Goal: Transaction & Acquisition: Purchase product/service

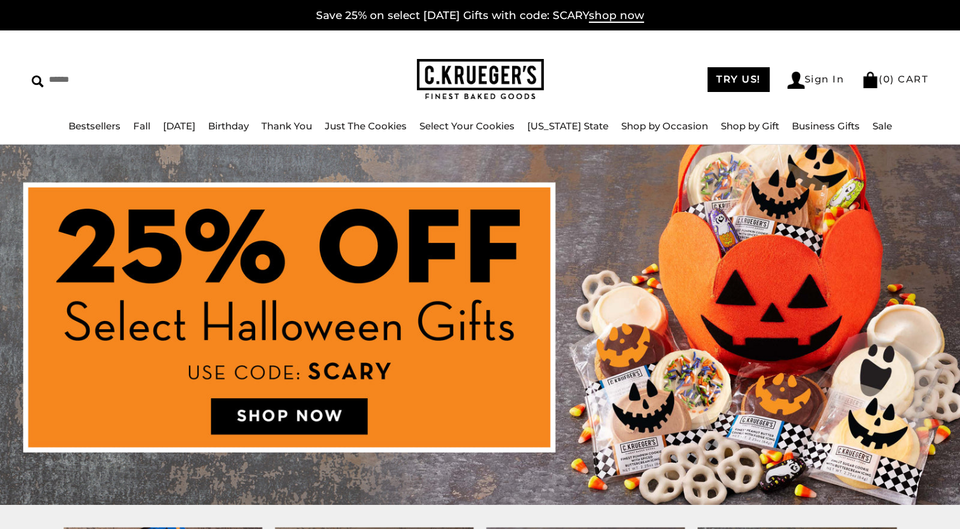
click at [282, 413] on img at bounding box center [480, 325] width 960 height 361
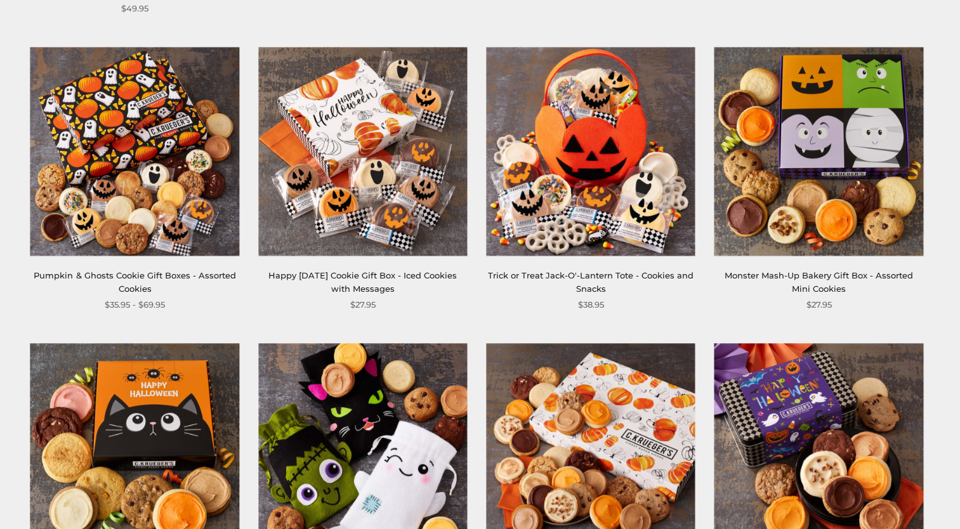
scroll to position [508, 0]
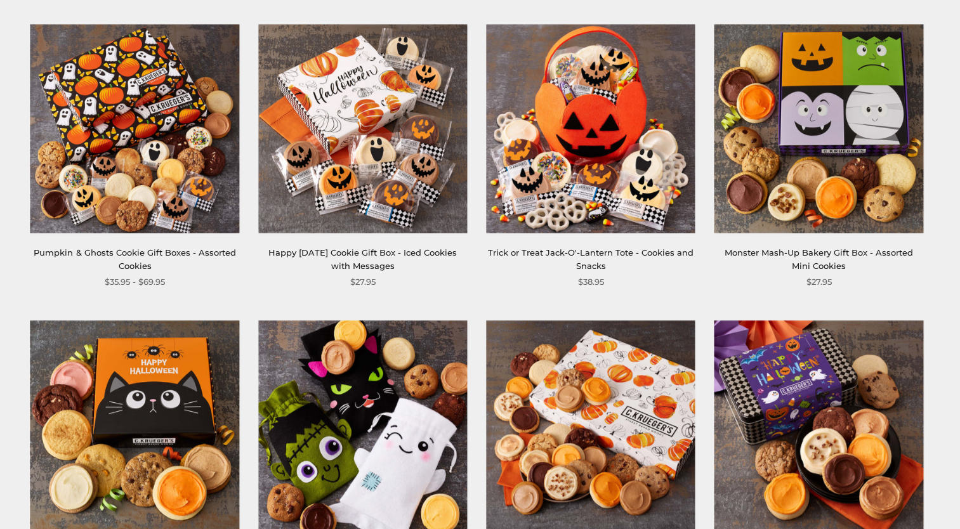
click at [368, 122] on img at bounding box center [362, 128] width 209 height 209
click at [828, 148] on img at bounding box center [819, 128] width 209 height 209
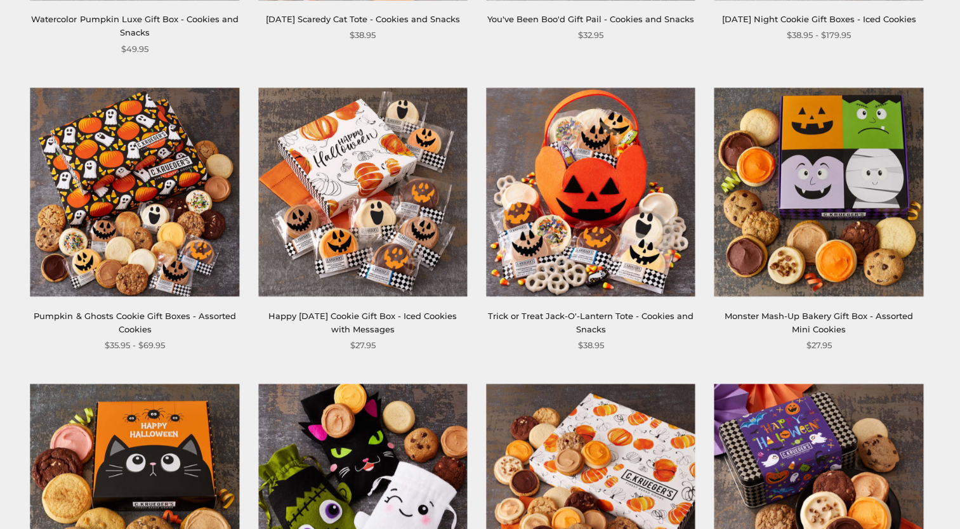
scroll to position [635, 0]
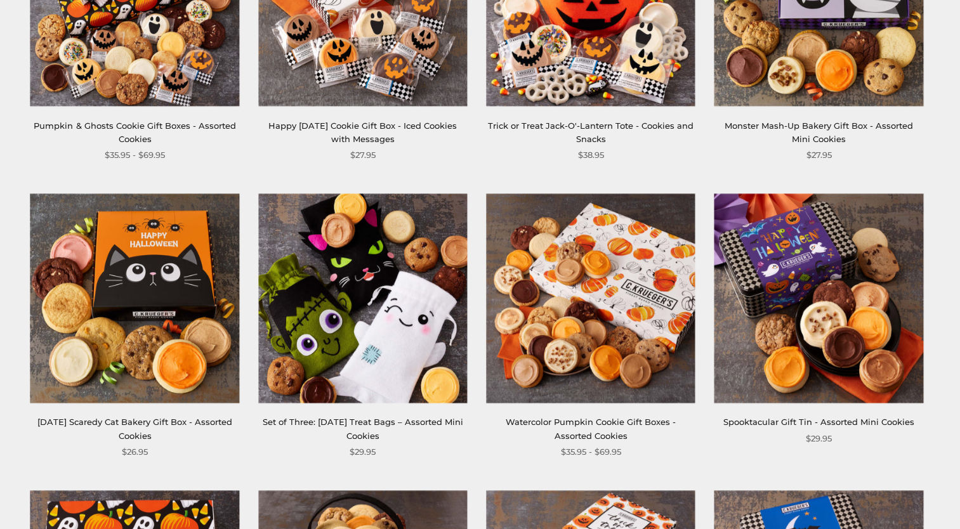
click at [842, 270] on img at bounding box center [819, 298] width 209 height 209
click at [835, 55] on img at bounding box center [819, 1] width 209 height 209
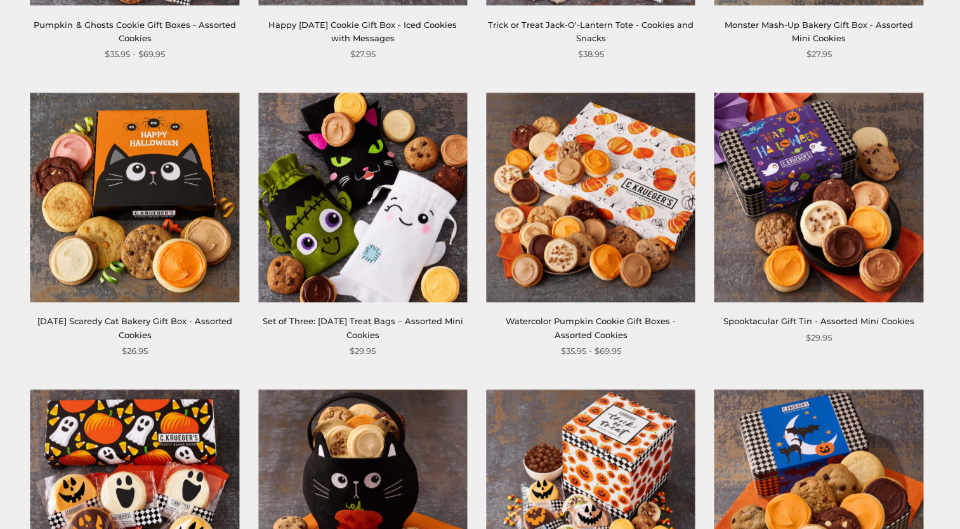
scroll to position [1079, 0]
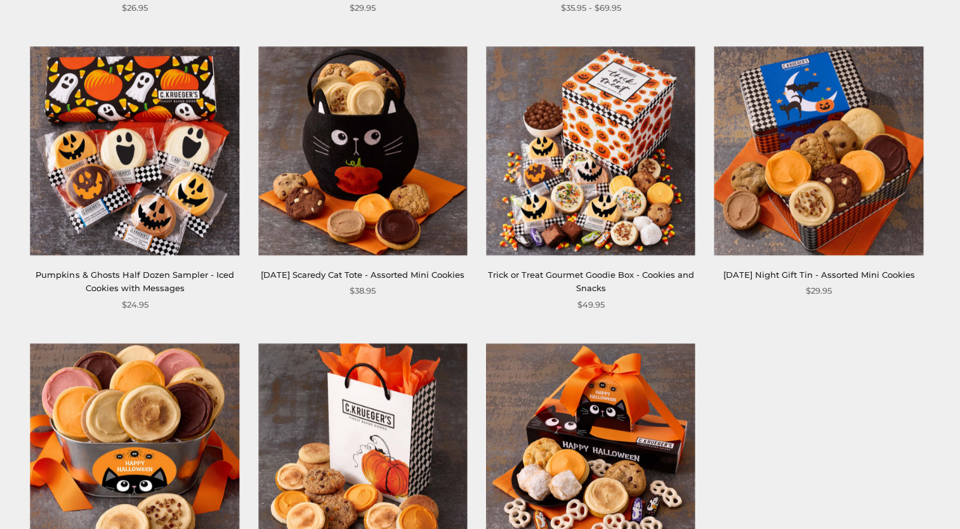
click at [590, 176] on img at bounding box center [590, 150] width 209 height 209
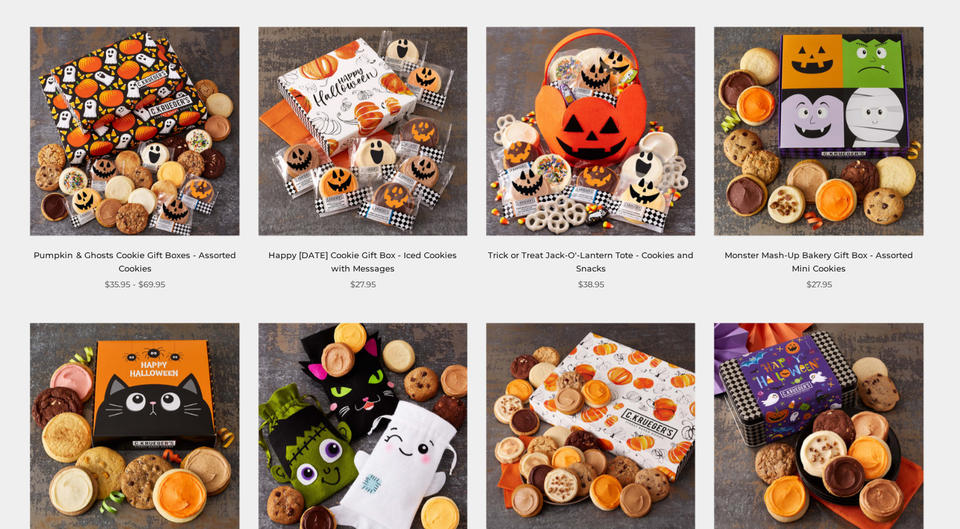
scroll to position [508, 0]
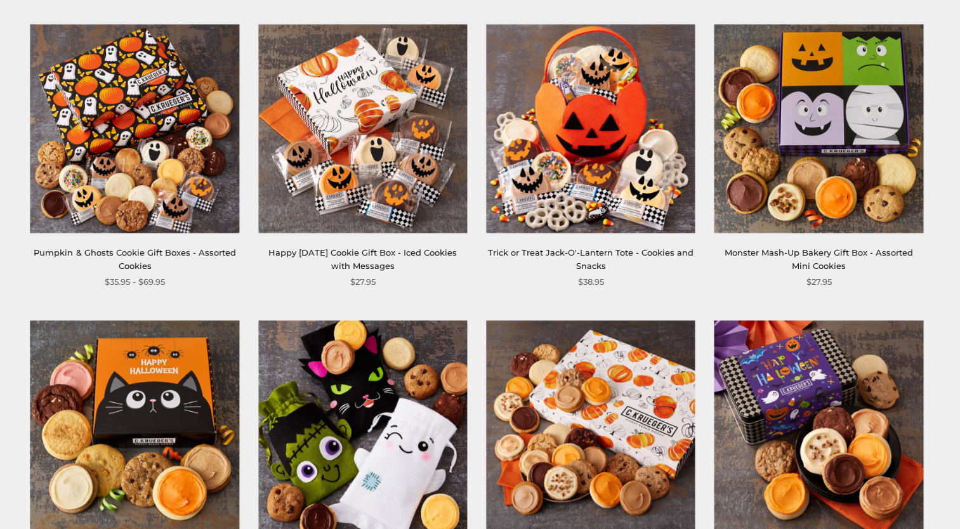
click at [138, 131] on img at bounding box center [134, 128] width 209 height 209
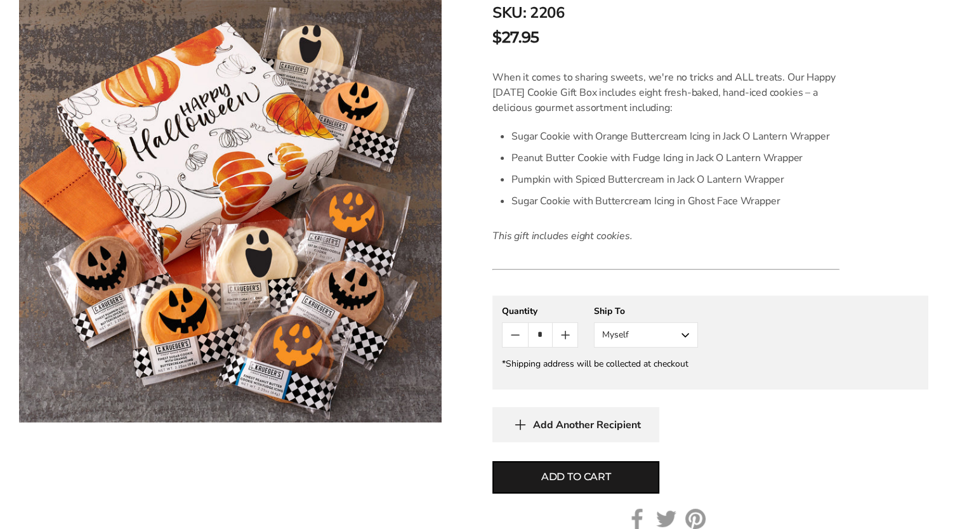
scroll to position [317, 0]
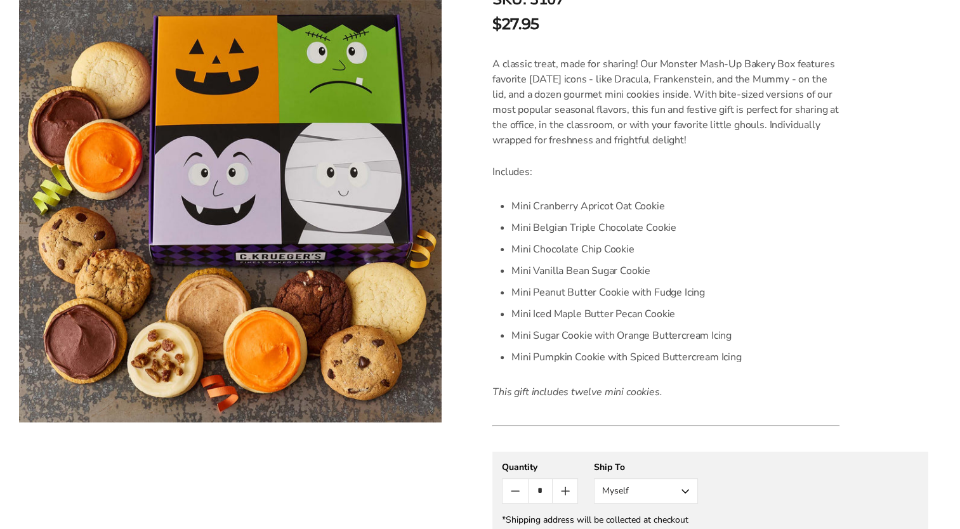
scroll to position [317, 0]
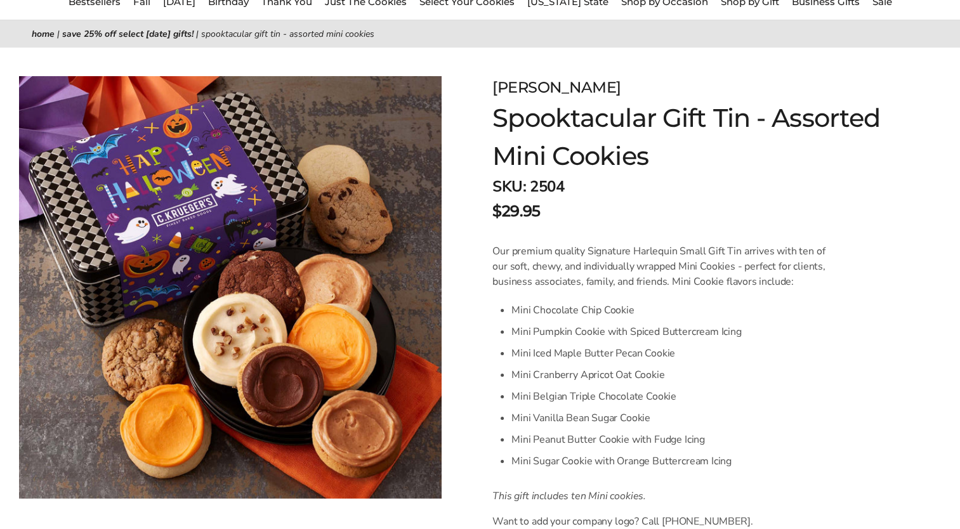
scroll to position [190, 0]
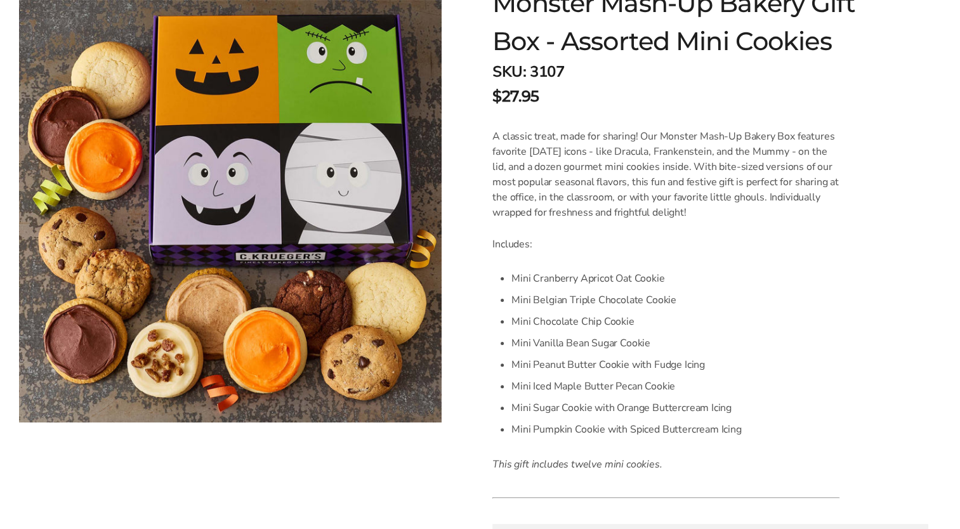
scroll to position [381, 0]
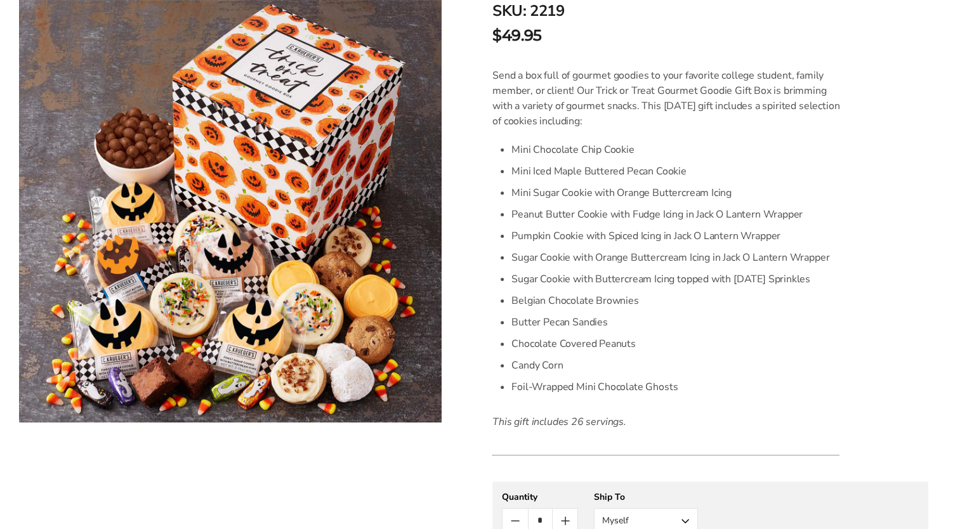
scroll to position [317, 0]
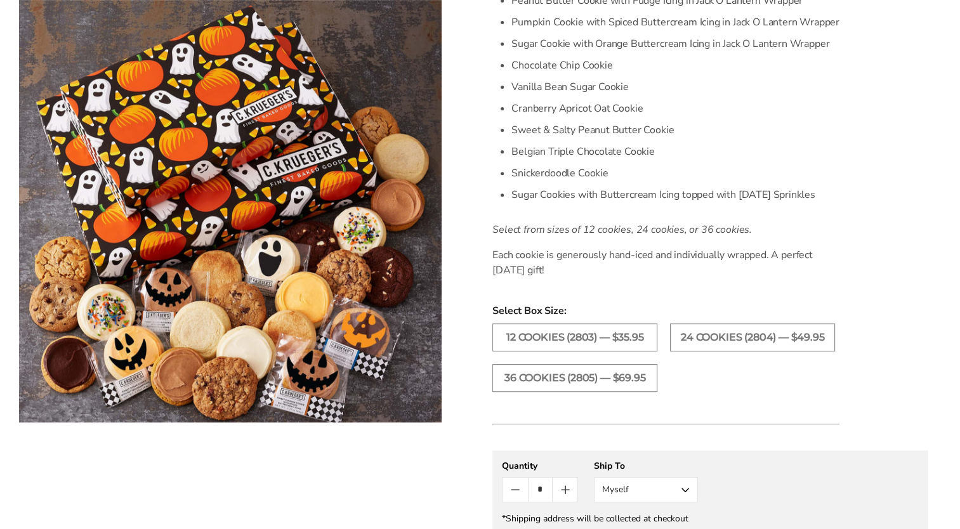
scroll to position [444, 0]
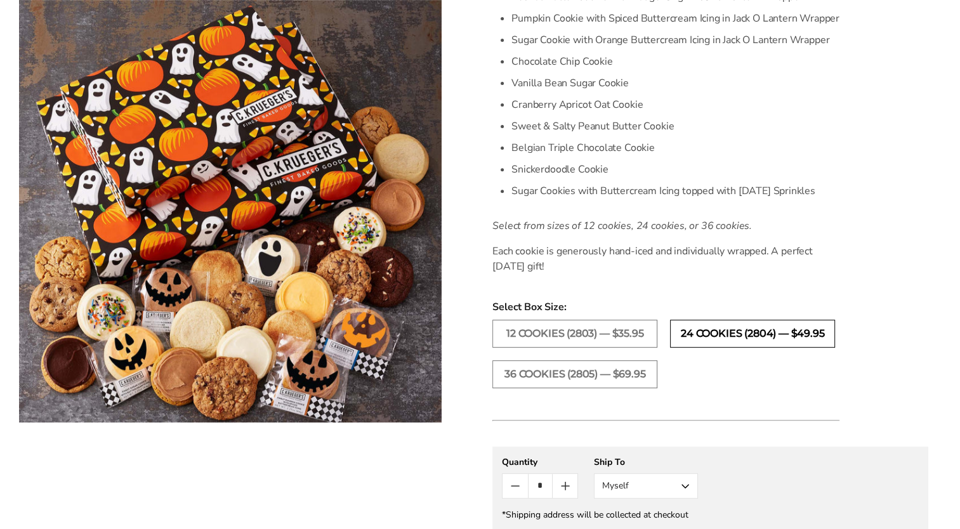
click at [790, 334] on label "24 COOKIES (2804) — $49.95" at bounding box center [752, 334] width 165 height 28
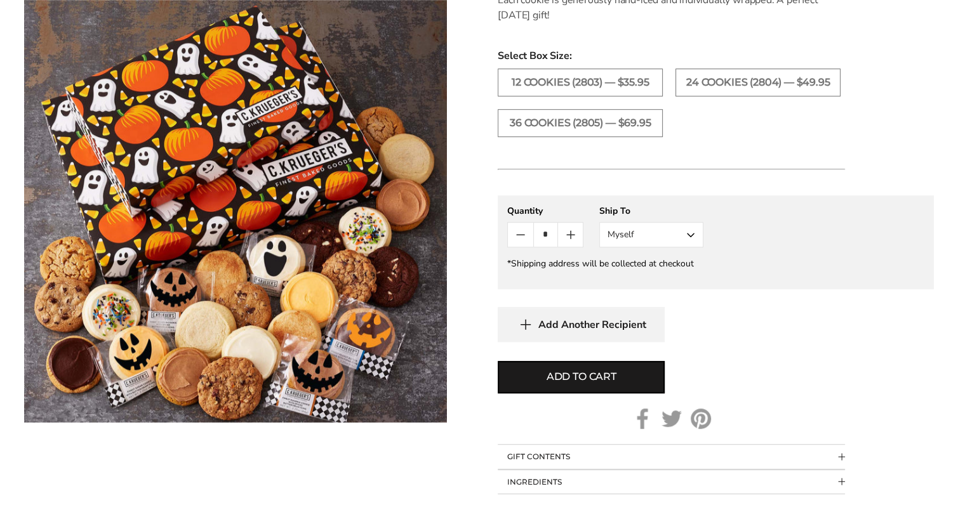
scroll to position [698, 0]
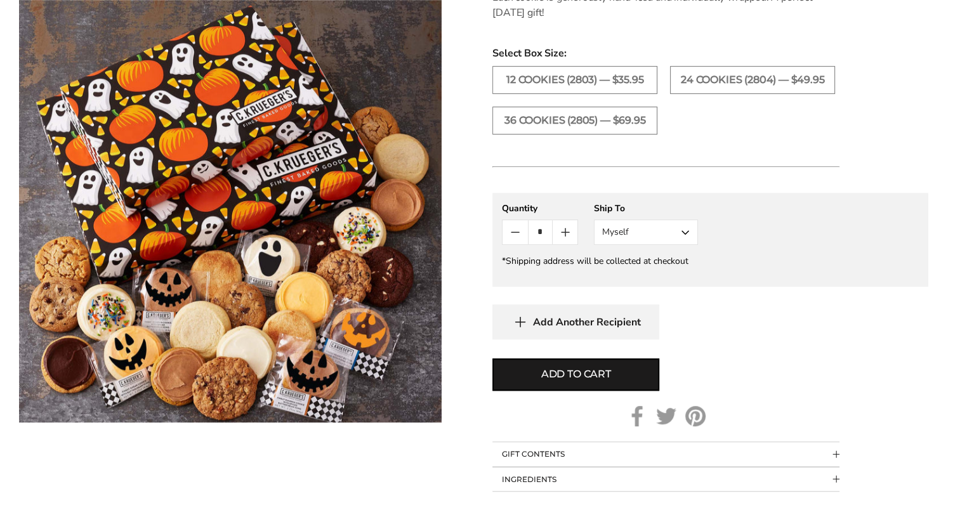
click at [689, 230] on button "Myself" at bounding box center [646, 232] width 104 height 25
click at [658, 281] on button "Other Recipient" at bounding box center [646, 279] width 103 height 23
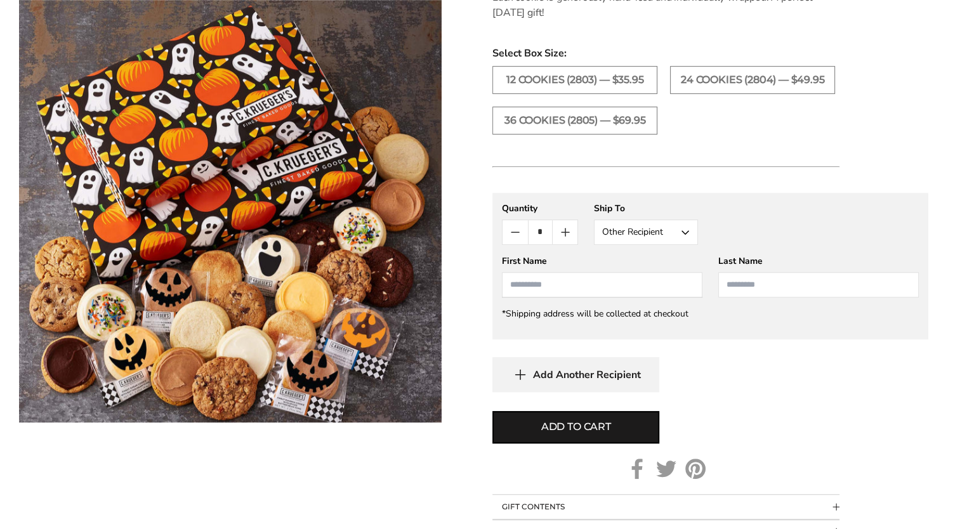
click at [621, 290] on input "First Name" at bounding box center [602, 284] width 201 height 25
type input "****"
type input "*****"
drag, startPoint x: 506, startPoint y: 281, endPoint x: 482, endPoint y: 281, distance: 23.5
click at [482, 281] on div "C.KRUEGER'S Pumpkin & Ghosts Cookie Gift Boxes - Assorted Cookies SKU: 2804 $49…" at bounding box center [711, 9] width 500 height 1071
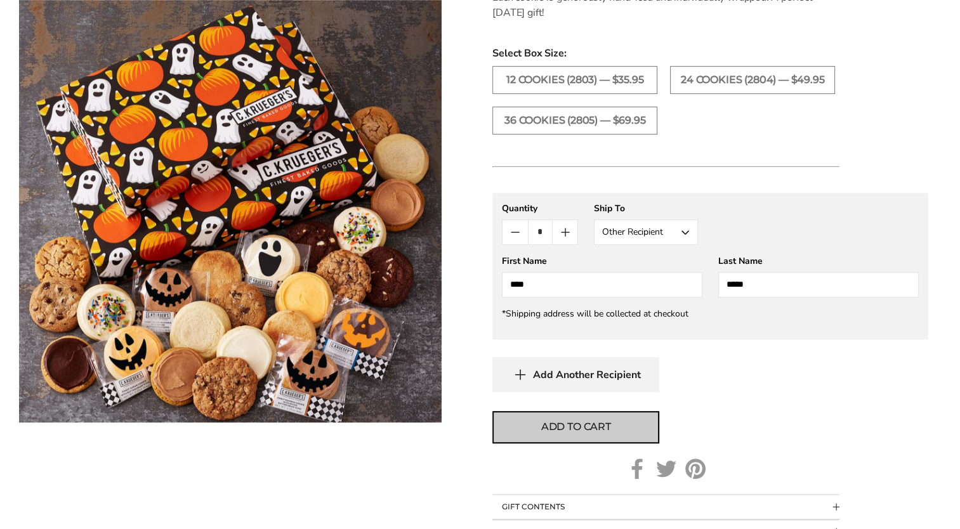
click at [586, 430] on span "Add to cart" at bounding box center [576, 427] width 70 height 15
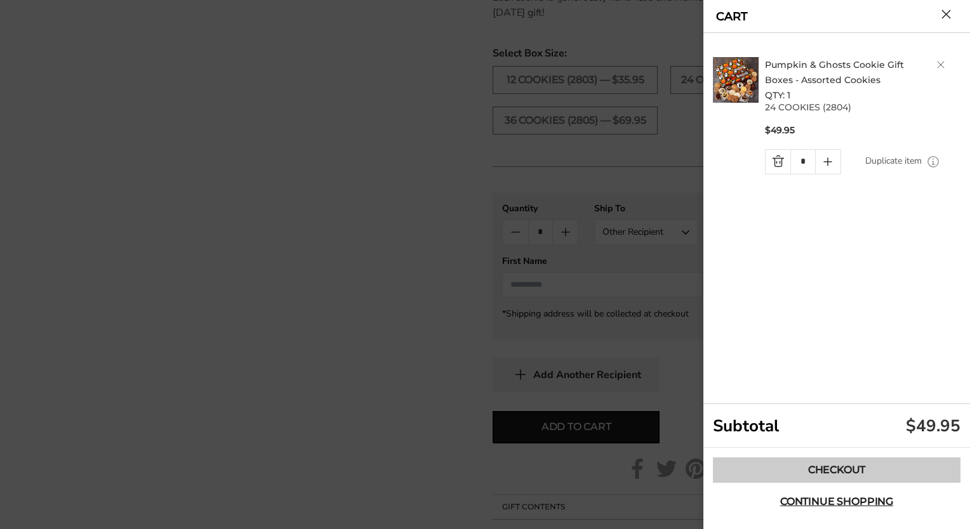
click at [826, 471] on link "Checkout" at bounding box center [837, 470] width 248 height 25
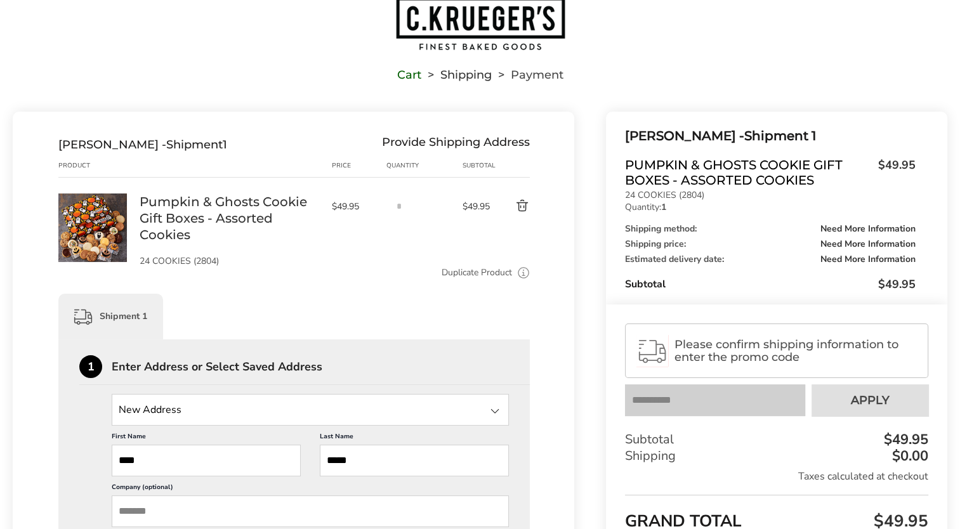
scroll to position [127, 0]
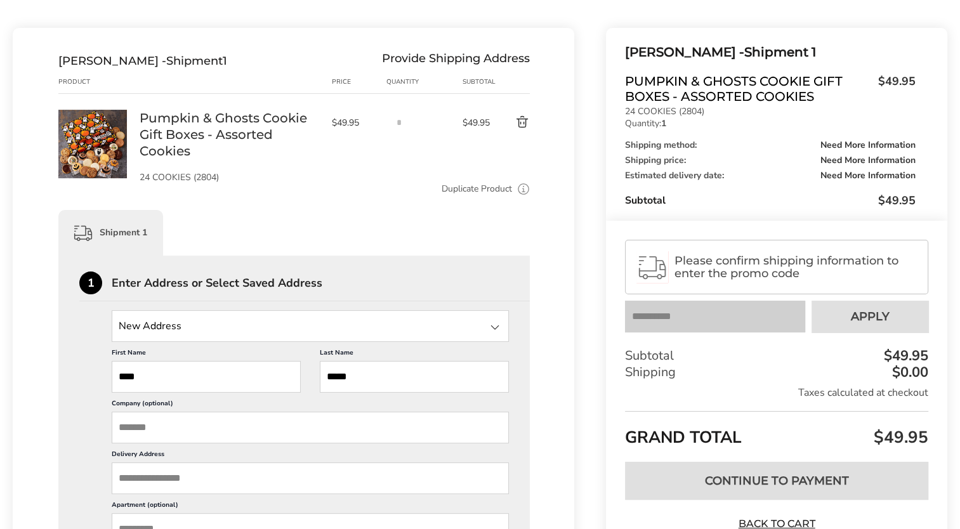
click at [668, 294] on div "Please confirm shipping information to enter the promo code Your coupon is veri…" at bounding box center [776, 286] width 303 height 93
click at [145, 324] on input "State" at bounding box center [310, 326] width 397 height 32
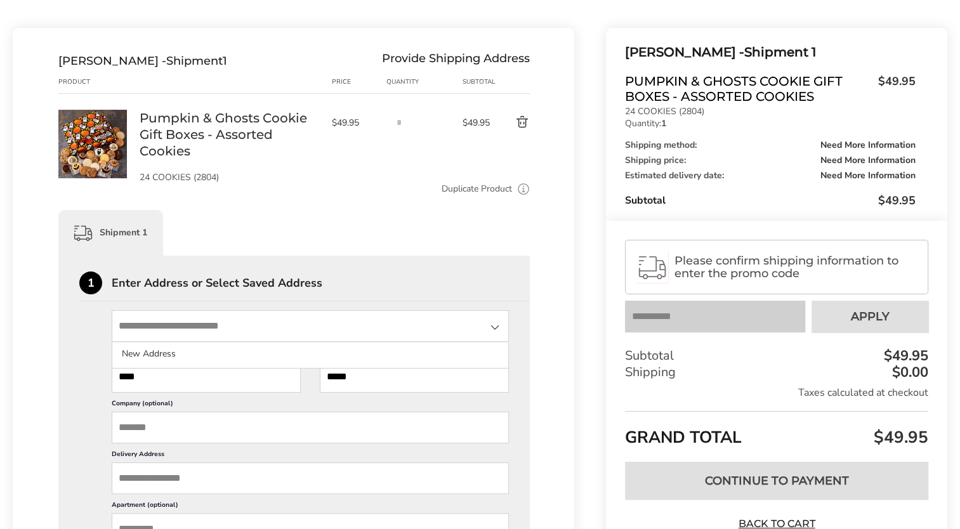
click at [143, 324] on input "State" at bounding box center [310, 326] width 397 height 32
click at [300, 325] on input "**********" at bounding box center [310, 326] width 397 height 32
type input "**********"
click at [493, 326] on div at bounding box center [494, 327] width 15 height 15
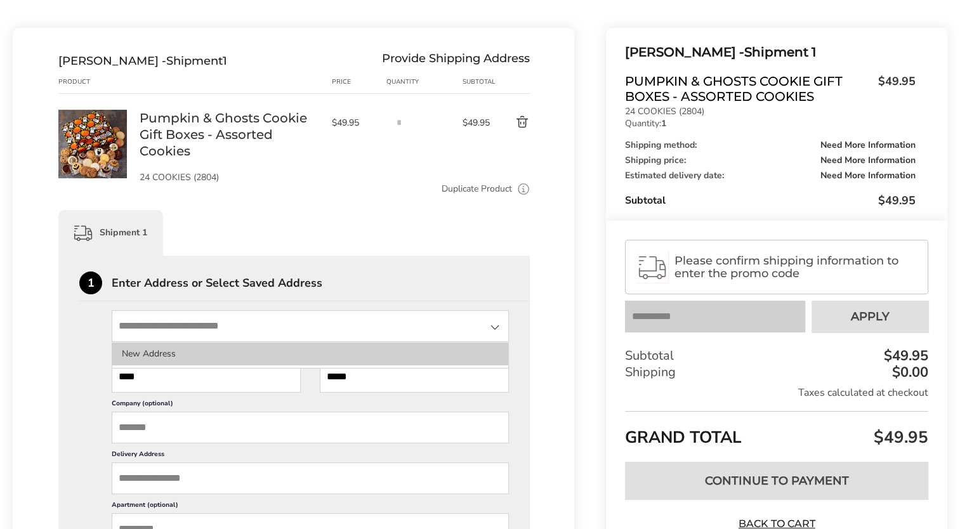
click at [224, 359] on li "New Address" at bounding box center [310, 354] width 396 height 23
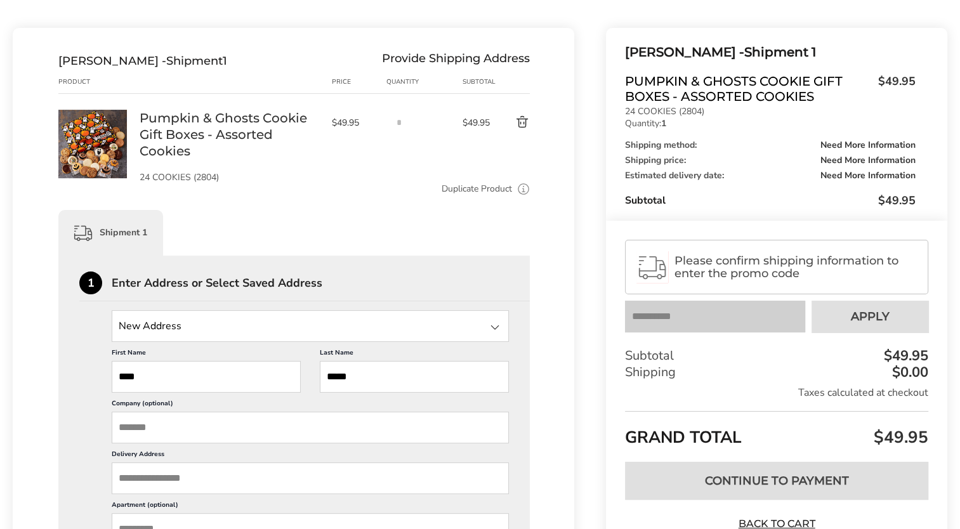
click at [213, 328] on input "State" at bounding box center [310, 326] width 397 height 32
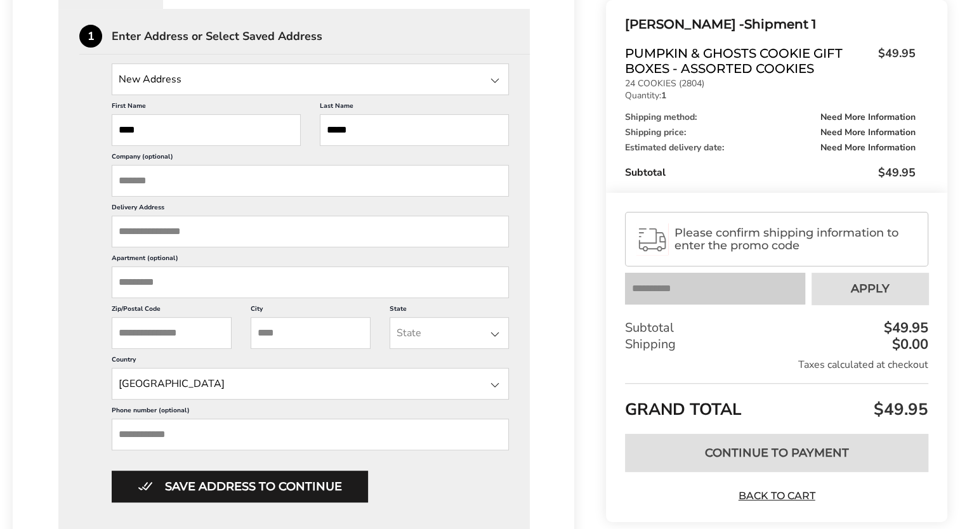
scroll to position [381, 0]
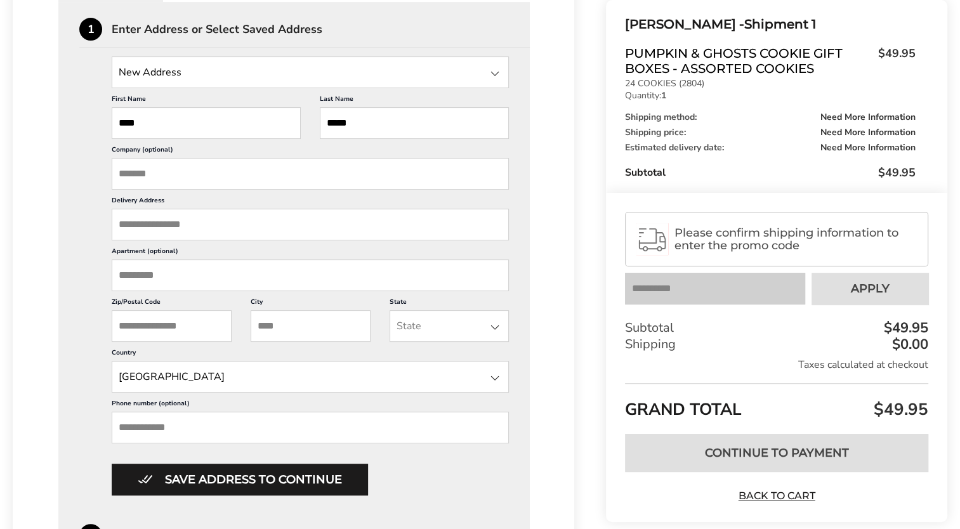
click at [178, 227] on input "Delivery Address" at bounding box center [310, 225] width 397 height 32
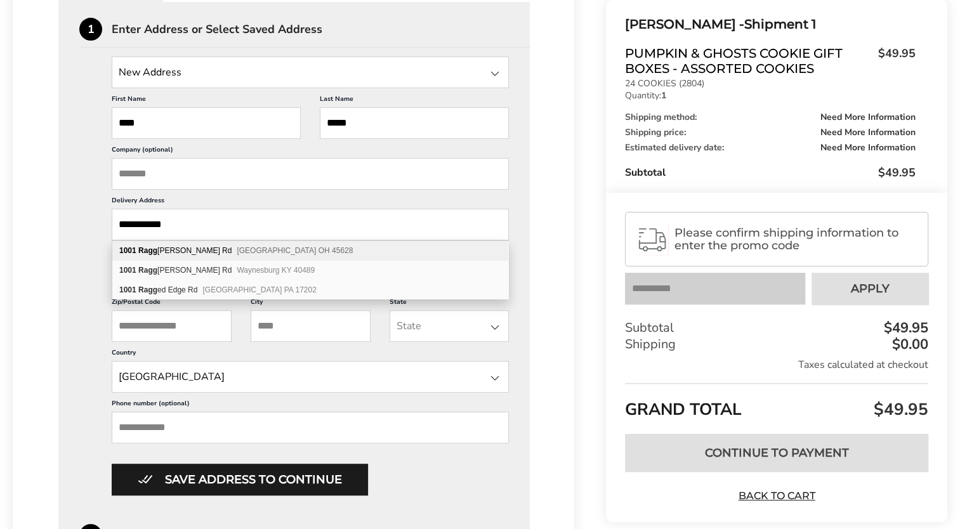
click at [185, 249] on div "1001 Ragg ed Ridge Rd Frankfort OH 45628" at bounding box center [310, 251] width 396 height 20
type input "**********"
type input "*********"
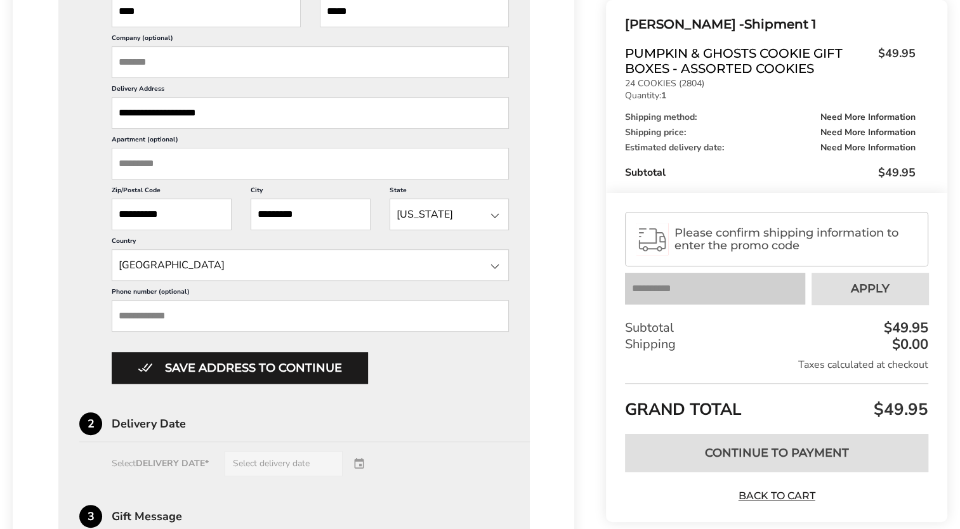
scroll to position [508, 0]
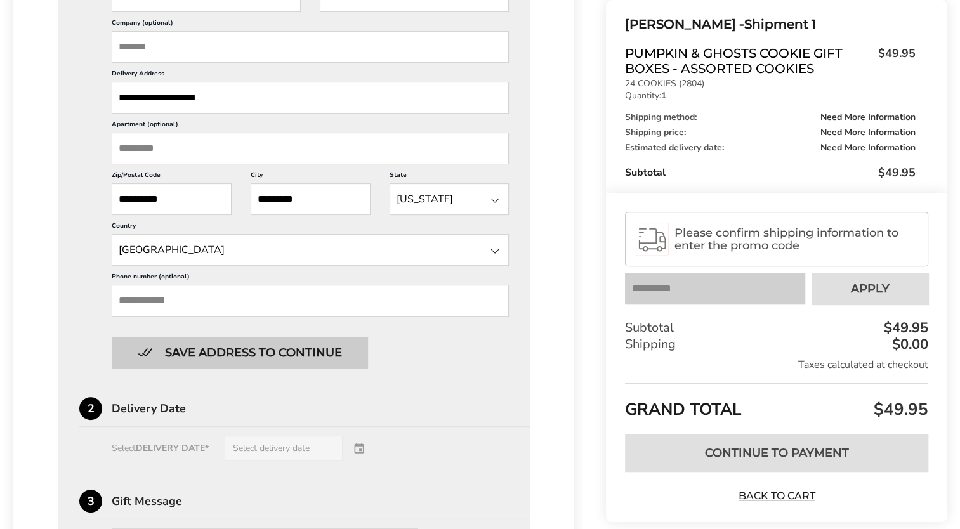
click at [253, 352] on button "Save address to continue" at bounding box center [240, 353] width 256 height 32
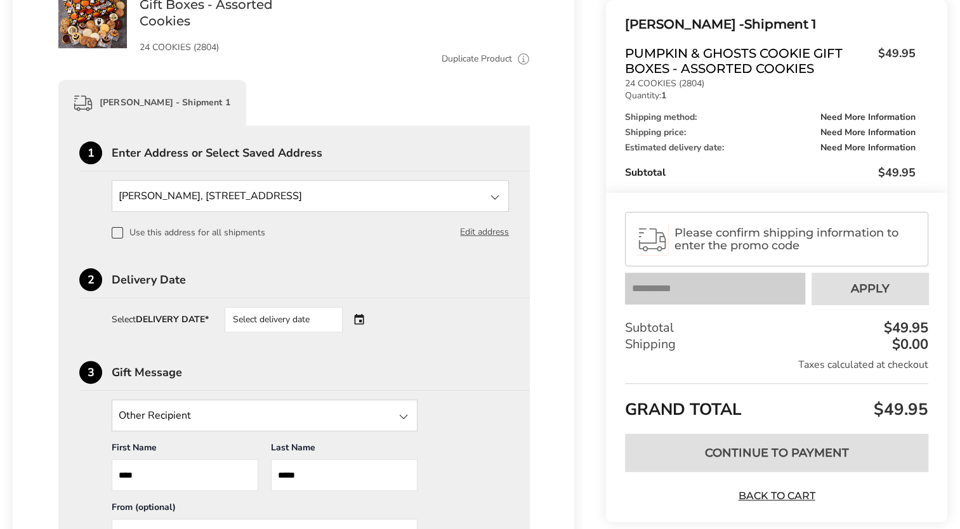
scroll to position [241, 0]
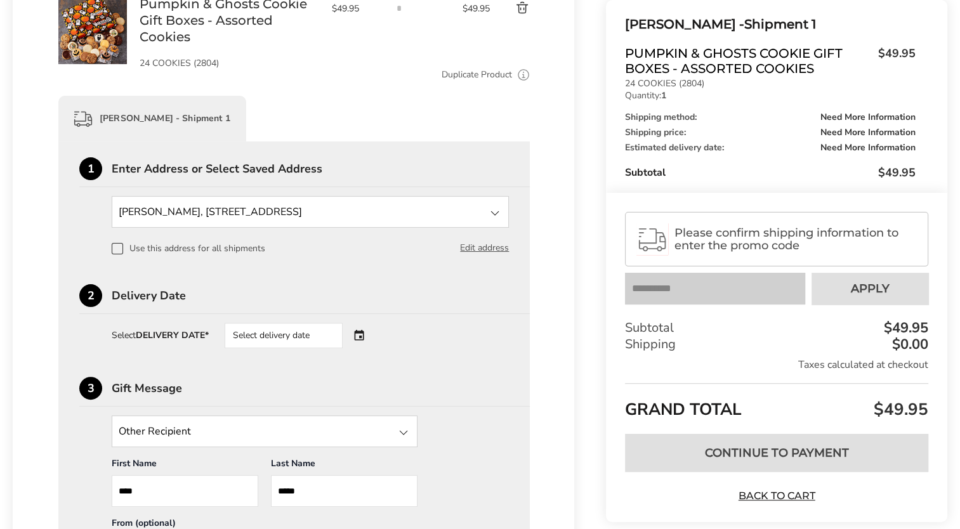
click at [366, 332] on div "Select delivery date" at bounding box center [302, 335] width 154 height 25
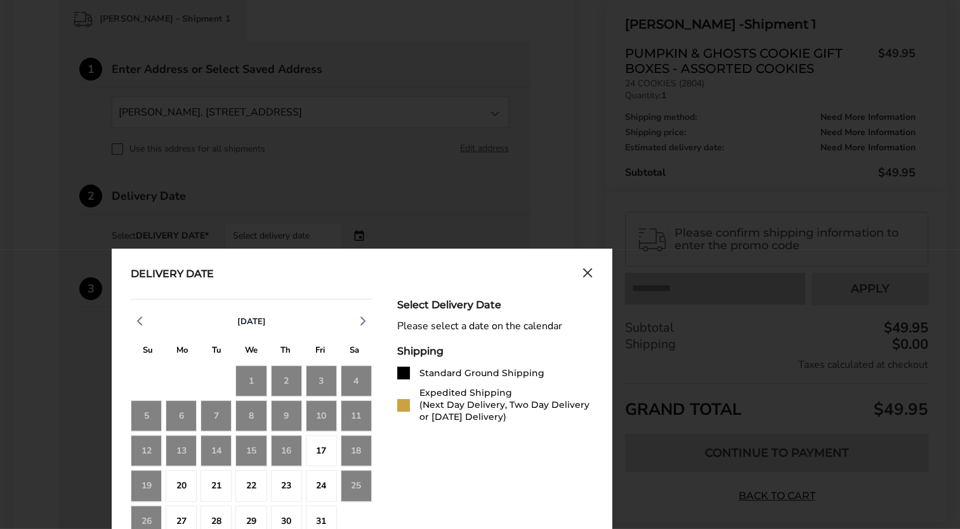
scroll to position [368, 0]
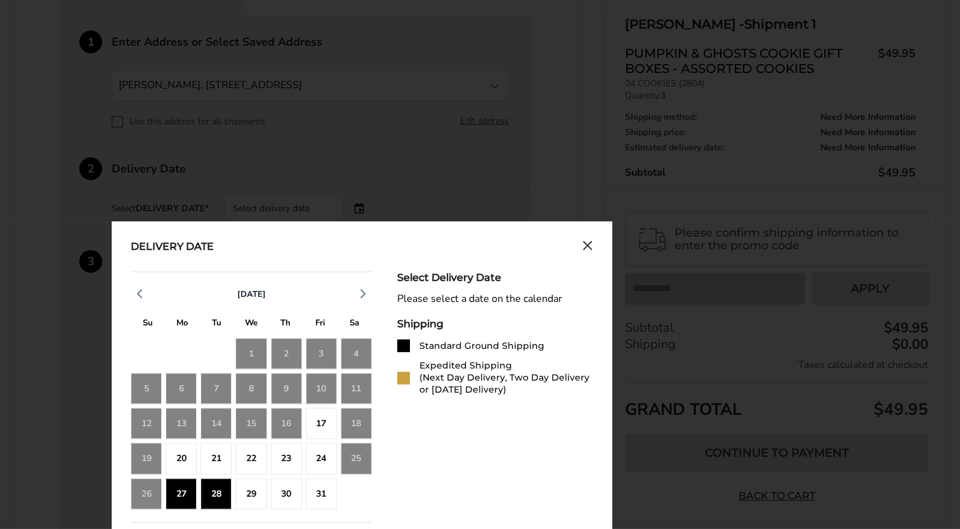
click at [211, 493] on div "28" at bounding box center [216, 494] width 31 height 31
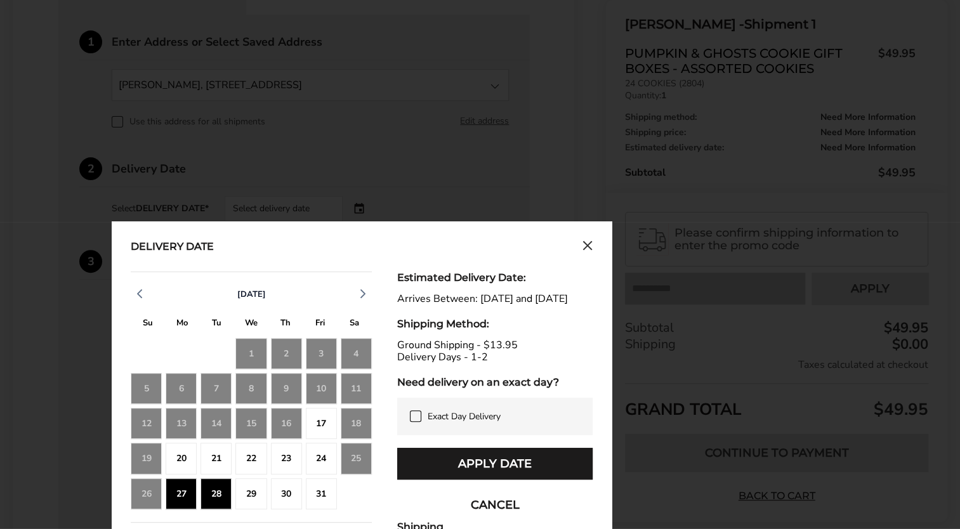
click at [314, 414] on div "17" at bounding box center [321, 423] width 31 height 31
click at [414, 418] on icon at bounding box center [416, 416] width 6 height 4
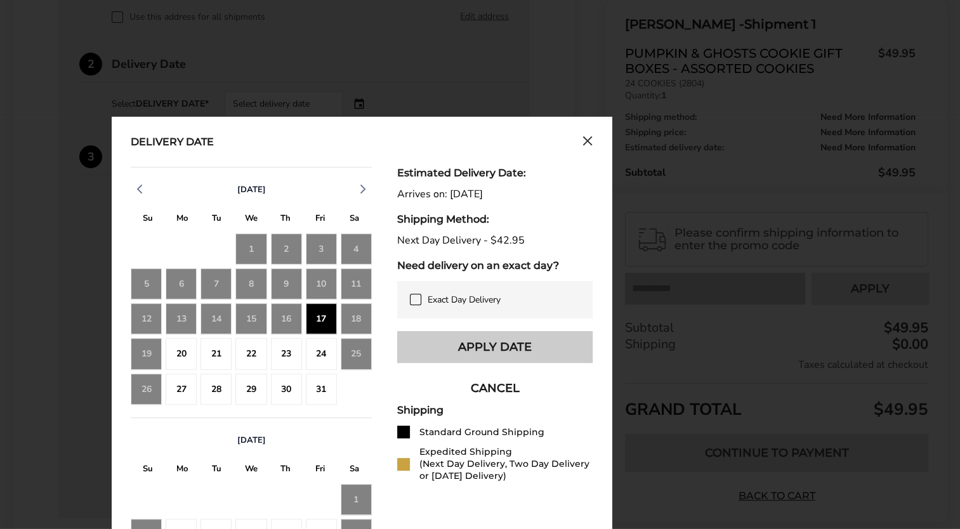
scroll to position [495, 0]
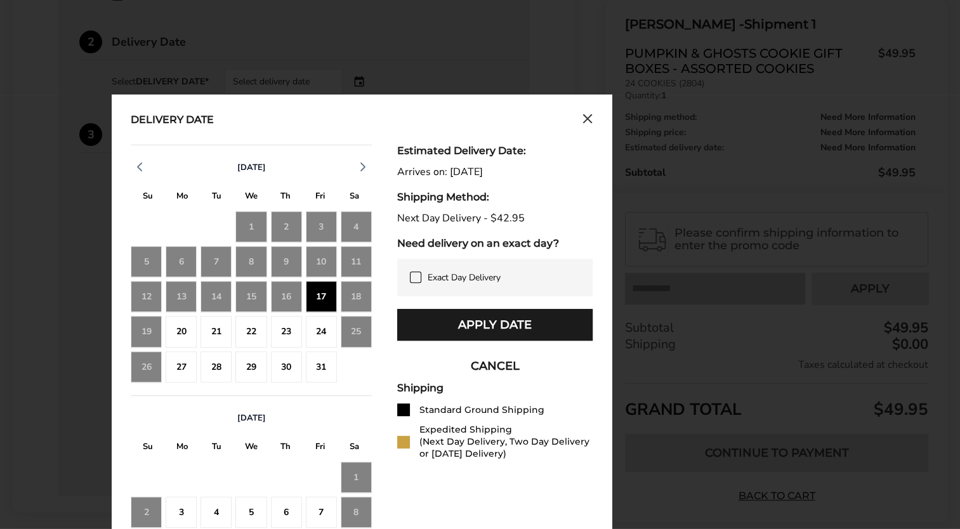
click at [183, 337] on div "20" at bounding box center [181, 331] width 31 height 31
click at [223, 334] on div "21" at bounding box center [216, 331] width 31 height 31
click at [251, 334] on div "22" at bounding box center [250, 331] width 31 height 31
click at [280, 337] on div "23" at bounding box center [286, 331] width 31 height 31
click at [328, 338] on div "24" at bounding box center [321, 331] width 31 height 31
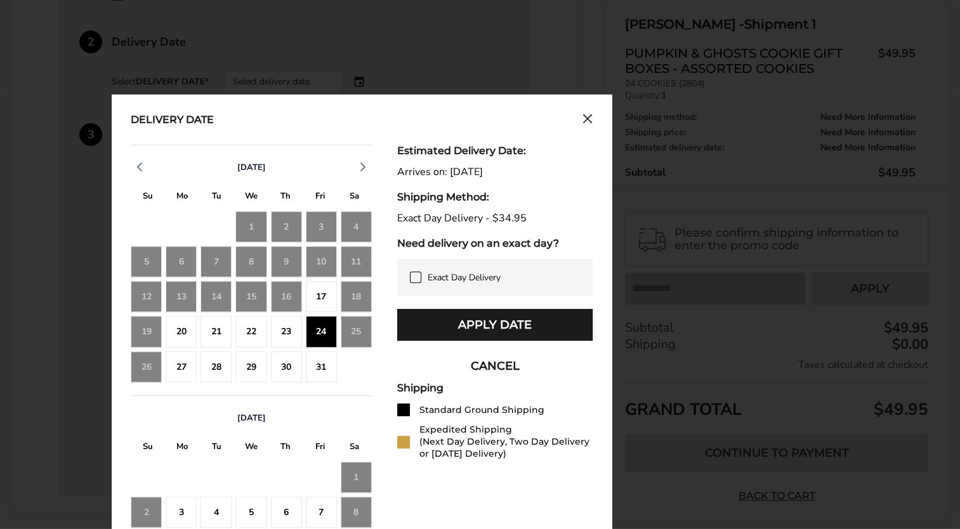
click at [185, 360] on div "27" at bounding box center [181, 367] width 31 height 31
click at [210, 380] on div "28" at bounding box center [216, 367] width 31 height 31
click at [252, 367] on div "29" at bounding box center [250, 367] width 31 height 31
click at [284, 364] on div "30" at bounding box center [286, 367] width 31 height 31
click at [324, 362] on div "31" at bounding box center [321, 367] width 31 height 31
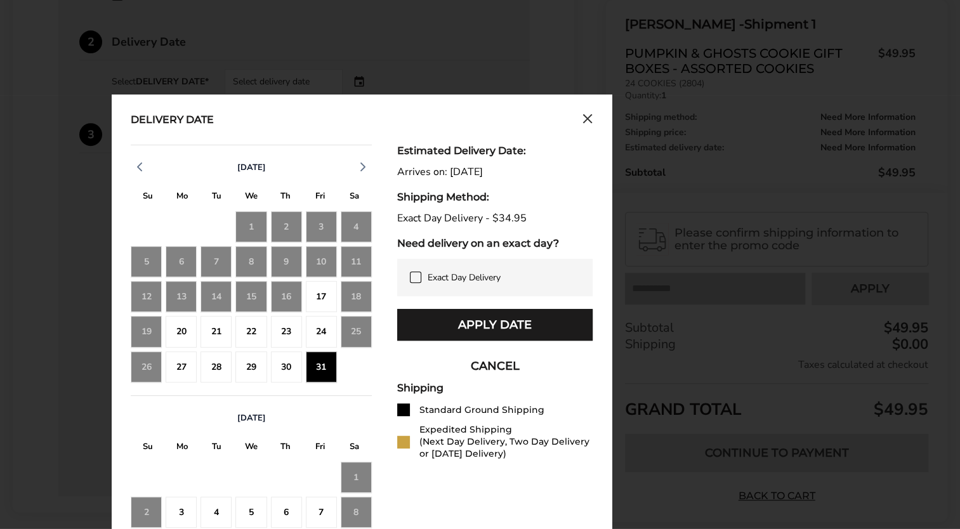
click at [416, 272] on icon at bounding box center [416, 277] width 10 height 10
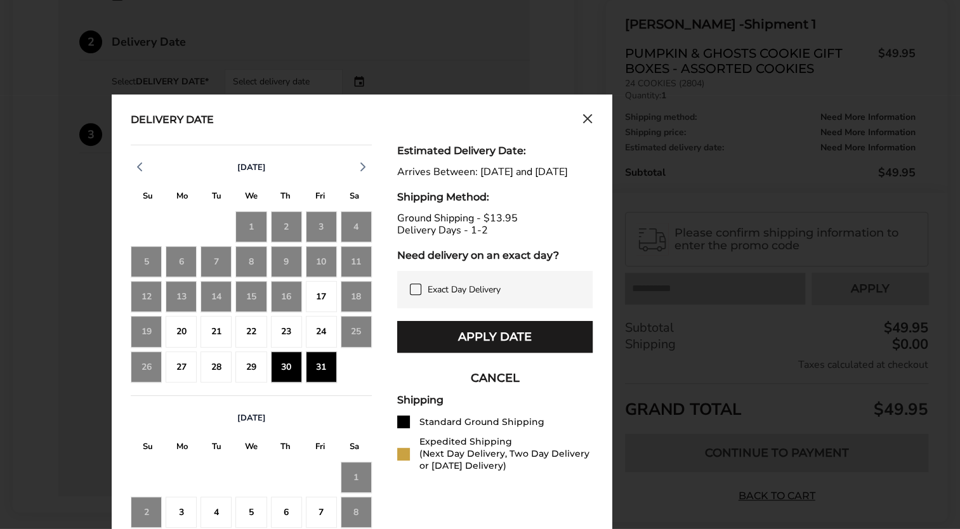
click at [321, 288] on div "17" at bounding box center [321, 296] width 31 height 31
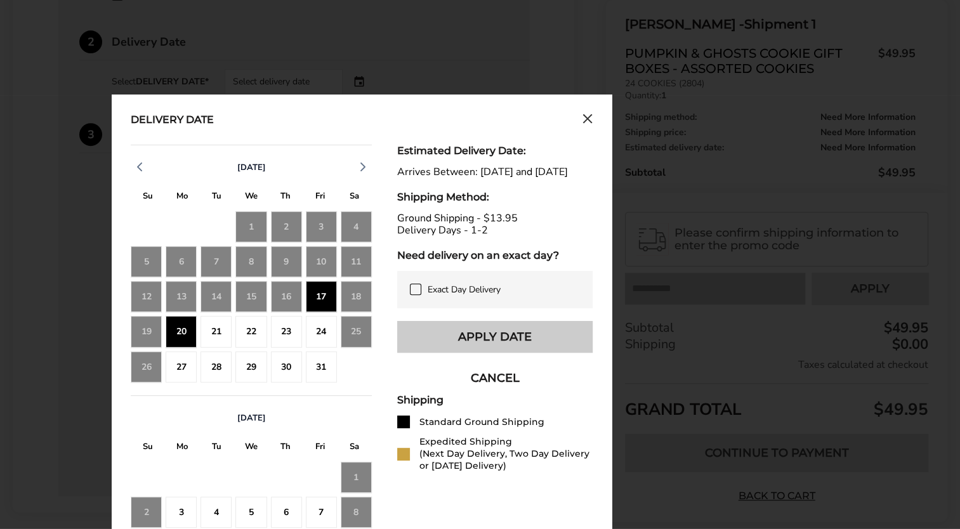
click at [479, 351] on button "Apply Date" at bounding box center [494, 337] width 195 height 32
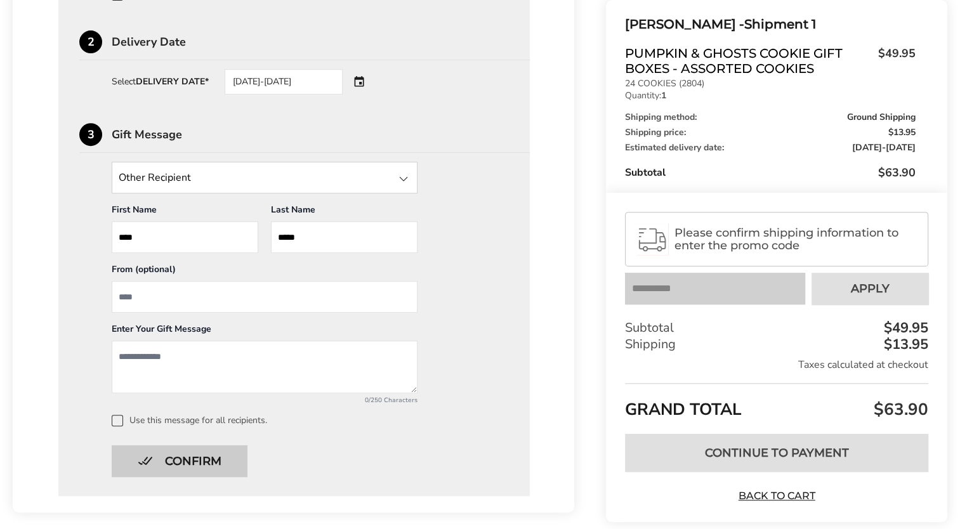
click at [147, 458] on button "Confirm" at bounding box center [180, 462] width 136 height 32
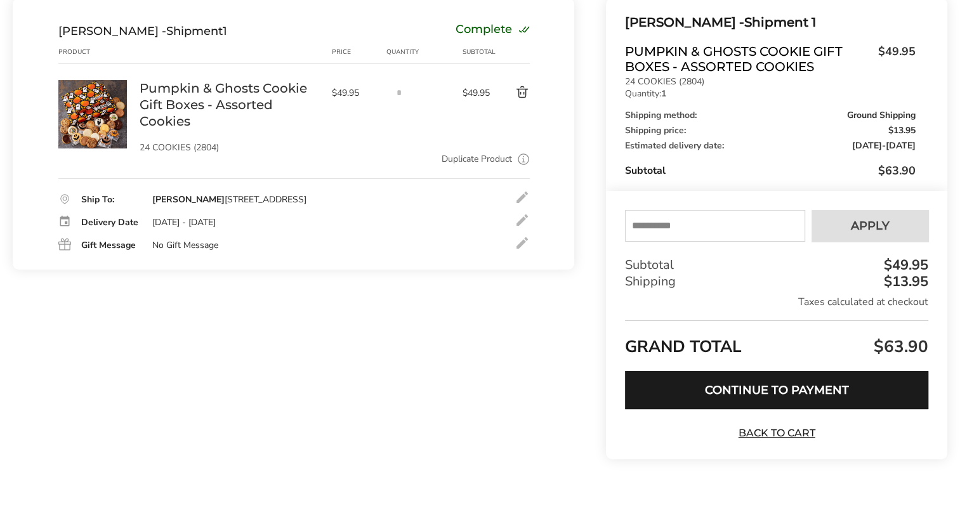
scroll to position [156, 0]
click at [649, 225] on input "text" at bounding box center [715, 227] width 180 height 32
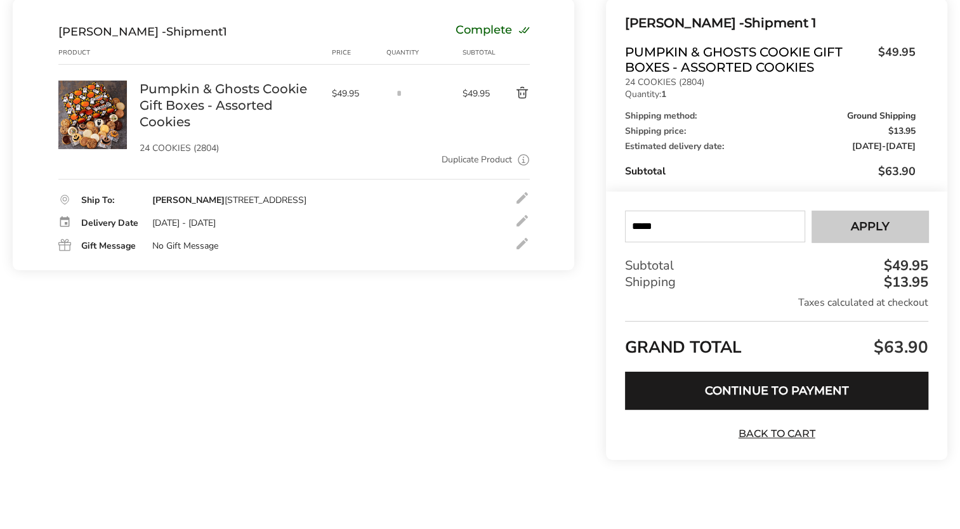
type input "*****"
click at [838, 219] on button "Apply" at bounding box center [870, 227] width 117 height 32
